Goal: Task Accomplishment & Management: Complete application form

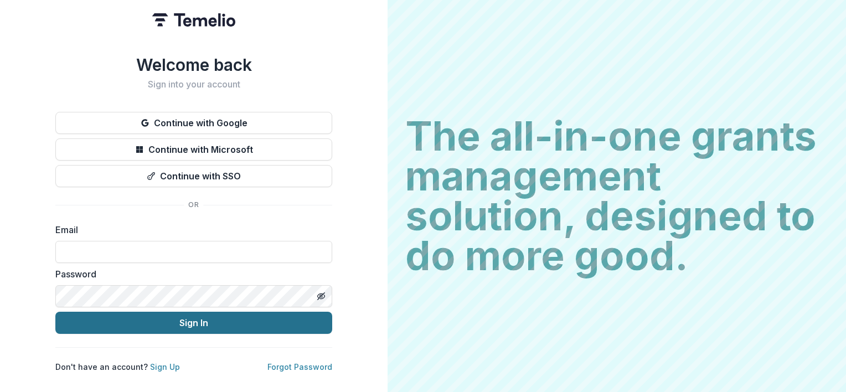
type input "**********"
click at [211, 325] on button "Sign In" at bounding box center [193, 323] width 277 height 22
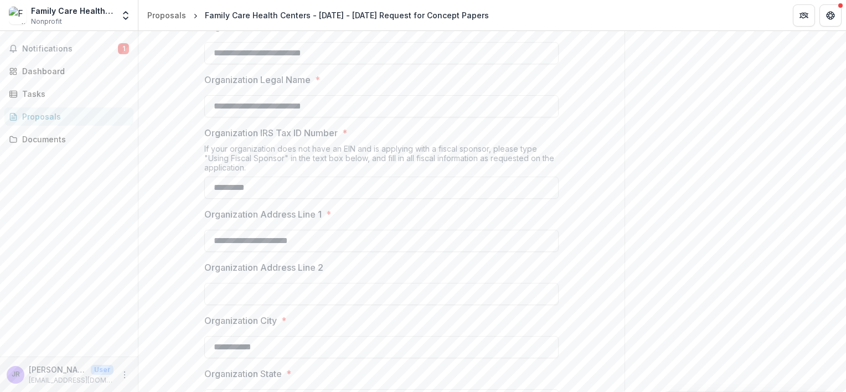
scroll to position [285, 0]
